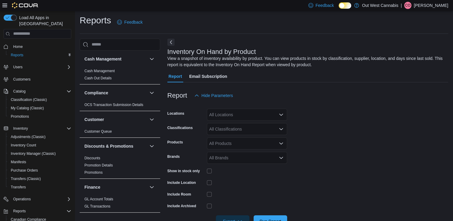
scroll to position [19, 0]
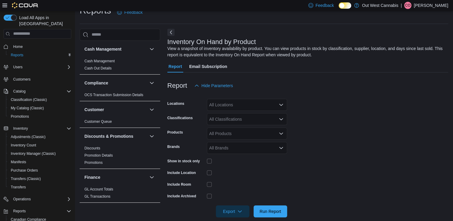
scroll to position [19, 0]
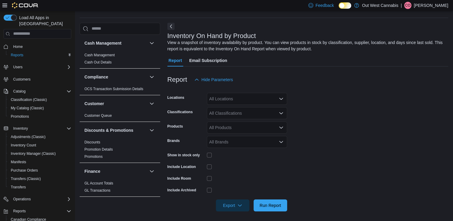
scroll to position [19, 0]
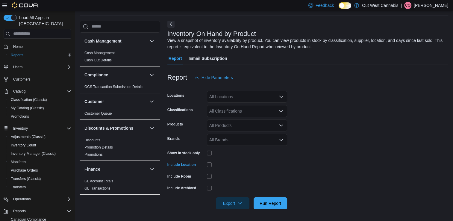
click at [245, 158] on form "Locations All Locations Classifications All Classifications Products All Produc…" at bounding box center [307, 147] width 281 height 126
click at [229, 113] on div "All Classifications" at bounding box center [247, 111] width 80 height 12
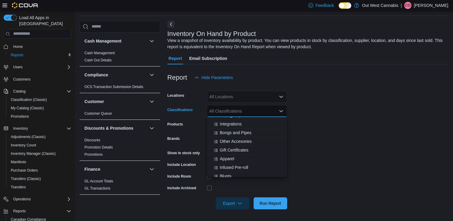
scroll to position [120, 0]
click at [235, 158] on span "Infused Pre-roll" at bounding box center [234, 158] width 28 height 6
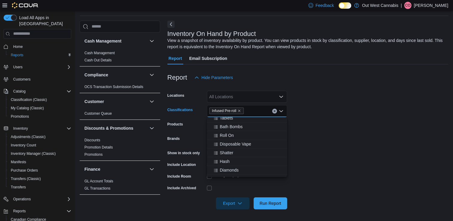
scroll to position [240, 0]
click at [238, 140] on div "Shatter" at bounding box center [247, 142] width 73 height 6
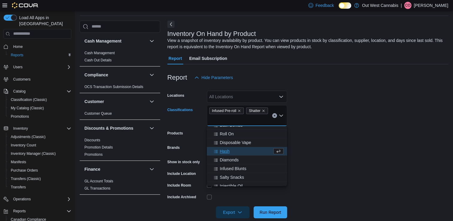
click at [235, 149] on div "Hash" at bounding box center [242, 151] width 62 height 6
click at [243, 152] on div "Diamonds" at bounding box center [242, 151] width 62 height 6
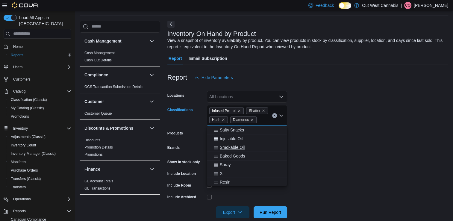
click at [242, 146] on span "Smokable Oil" at bounding box center [232, 147] width 25 height 6
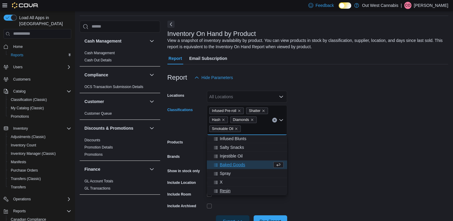
click at [237, 193] on div "Resin" at bounding box center [247, 191] width 73 height 6
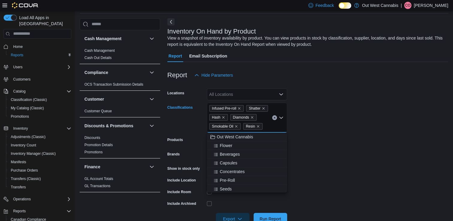
scroll to position [37, 0]
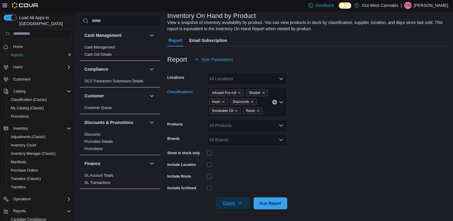
click at [241, 204] on icon "button" at bounding box center [240, 203] width 5 height 5
click at [244, 167] on span "Export to Excel" at bounding box center [233, 166] width 27 height 5
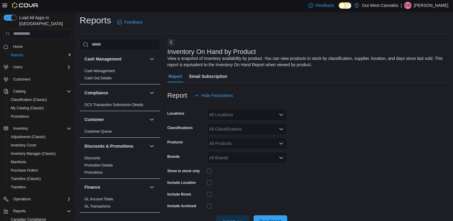
scroll to position [19, 0]
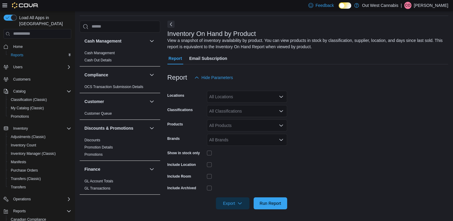
drag, startPoint x: 299, startPoint y: 166, endPoint x: 294, endPoint y: 166, distance: 5.4
click at [299, 166] on form "Locations All Locations Classifications All Classifications Products All Produc…" at bounding box center [307, 147] width 281 height 126
click at [19, 44] on span "Home" at bounding box center [18, 46] width 10 height 5
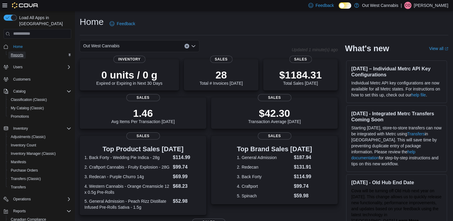
click at [19, 53] on span "Reports" at bounding box center [17, 55] width 13 height 5
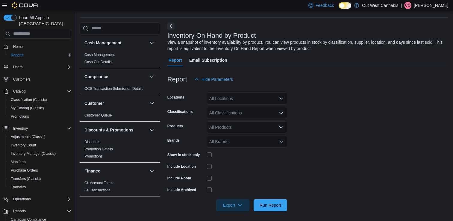
scroll to position [19, 0]
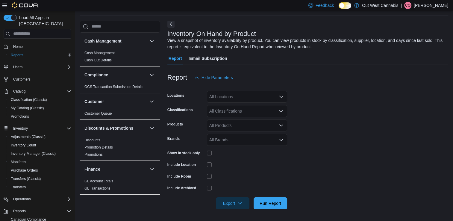
click at [240, 116] on div "All Classifications" at bounding box center [247, 111] width 80 height 12
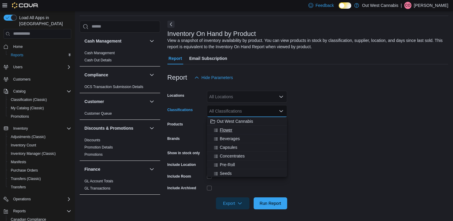
click at [233, 131] on div "Flower" at bounding box center [247, 130] width 73 height 6
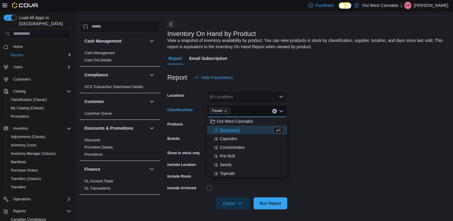
click at [333, 130] on form "Locations All Locations Classifications Flower Combo box. Selected. Flower. Pre…" at bounding box center [307, 147] width 281 height 126
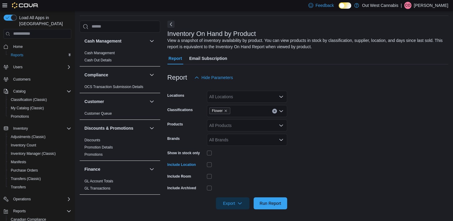
click at [228, 169] on form "Locations All Locations Classifications Flower Products All Products Brands All…" at bounding box center [307, 147] width 281 height 126
click at [244, 202] on span "Export" at bounding box center [233, 203] width 26 height 12
click at [246, 165] on span "Export to Excel" at bounding box center [233, 166] width 27 height 5
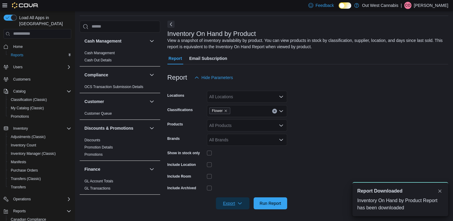
scroll to position [0, 0]
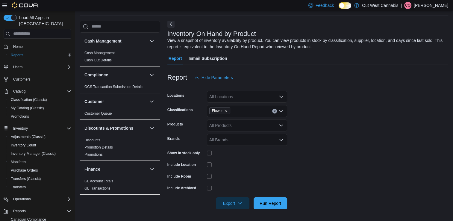
click at [290, 80] on div "Report Hide Parameters" at bounding box center [307, 78] width 281 height 12
click at [18, 44] on span "Home" at bounding box center [18, 46] width 10 height 5
